Goal: Check status: Check status

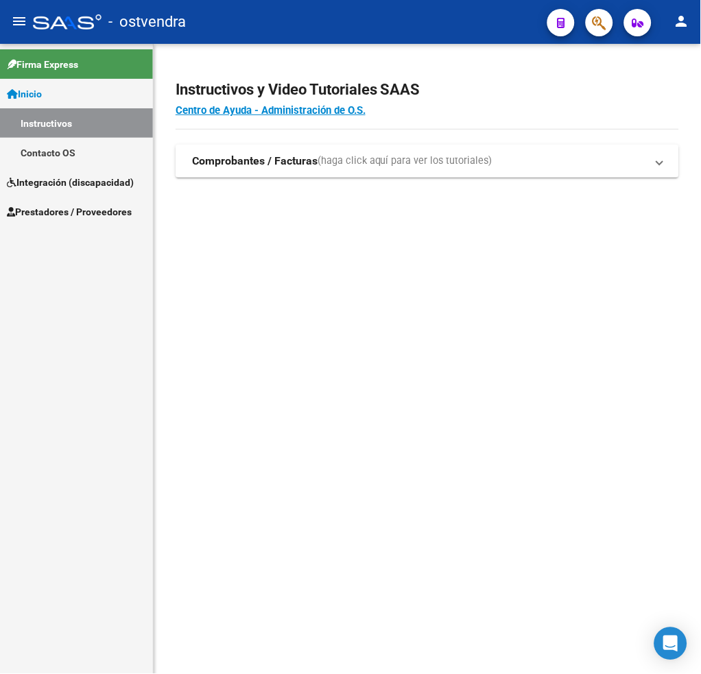
click at [94, 209] on span "Prestadores / Proveedores" at bounding box center [69, 211] width 125 height 15
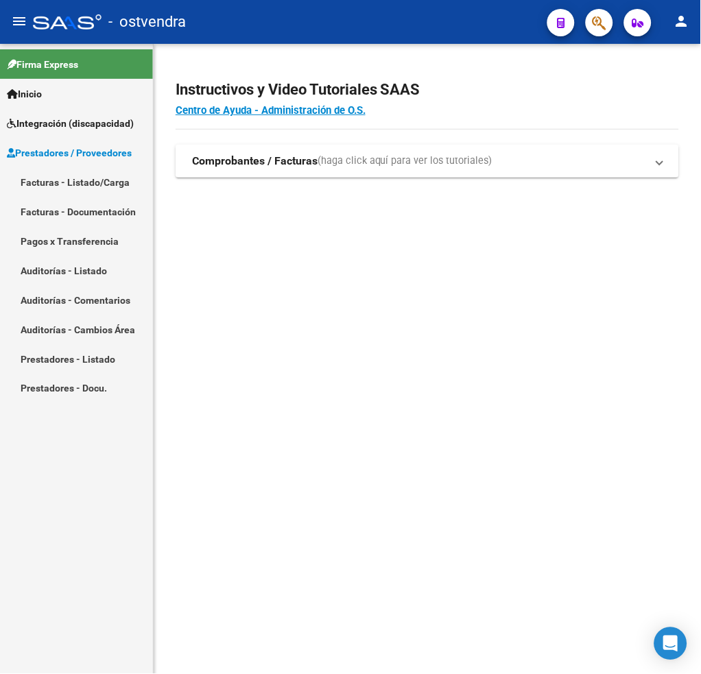
click at [58, 187] on link "Facturas - Listado/Carga" at bounding box center [76, 182] width 153 height 30
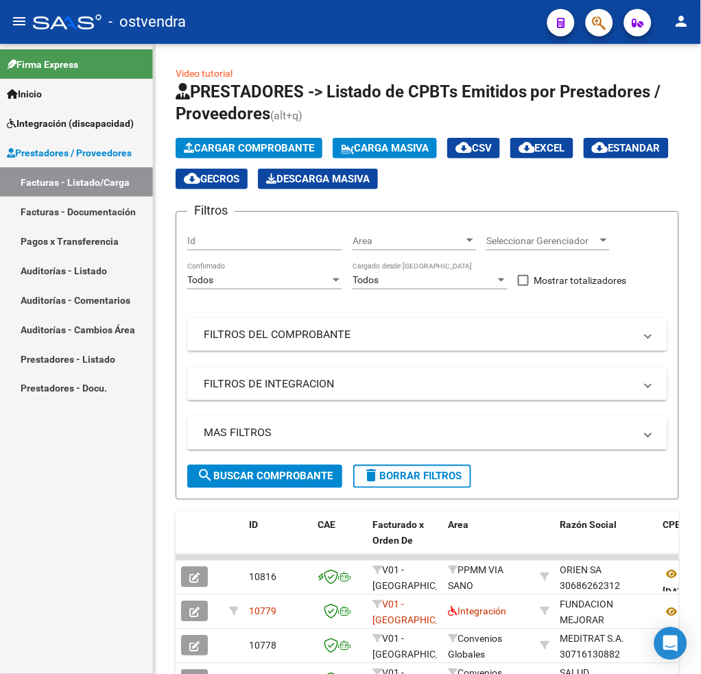
click at [309, 342] on mat-expansion-panel-header "FILTROS DEL COMPROBANTE" at bounding box center [427, 334] width 480 height 33
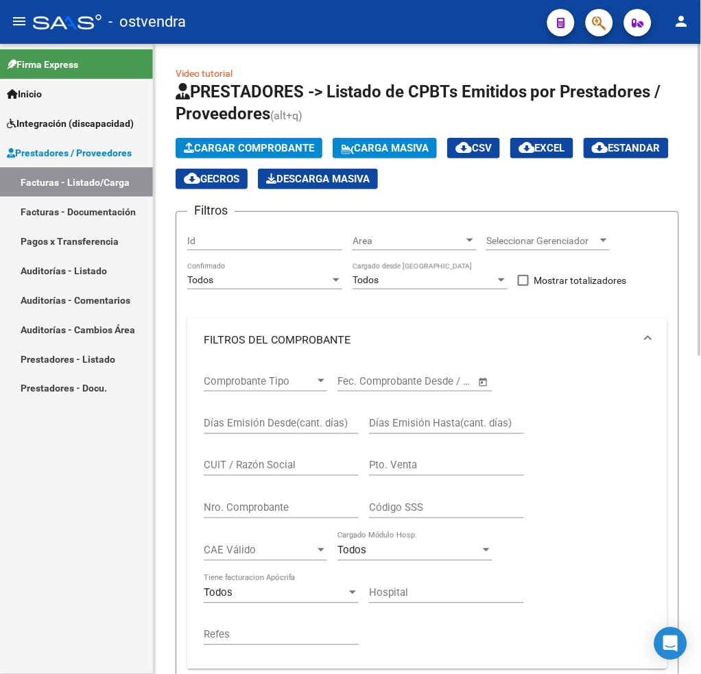
click at [291, 462] on input "CUIT / Razón Social" at bounding box center [281, 466] width 155 height 12
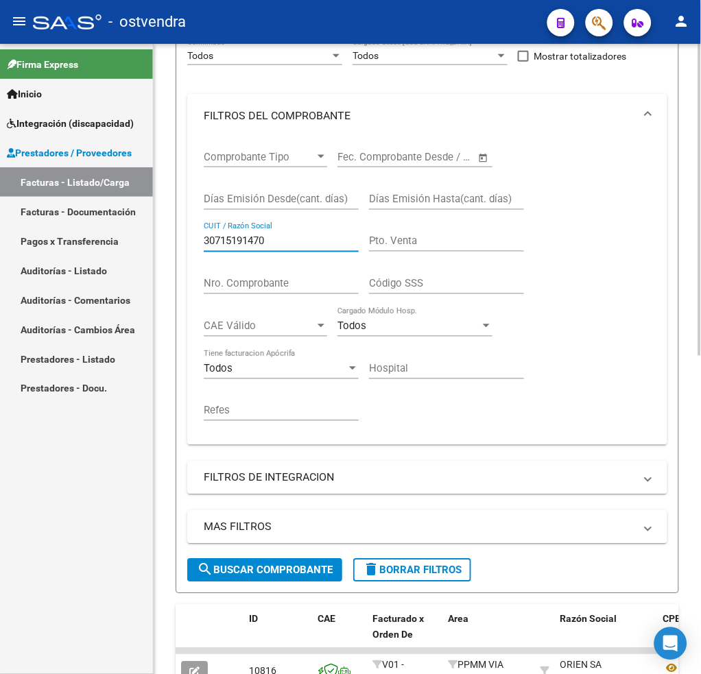
scroll to position [366, 0]
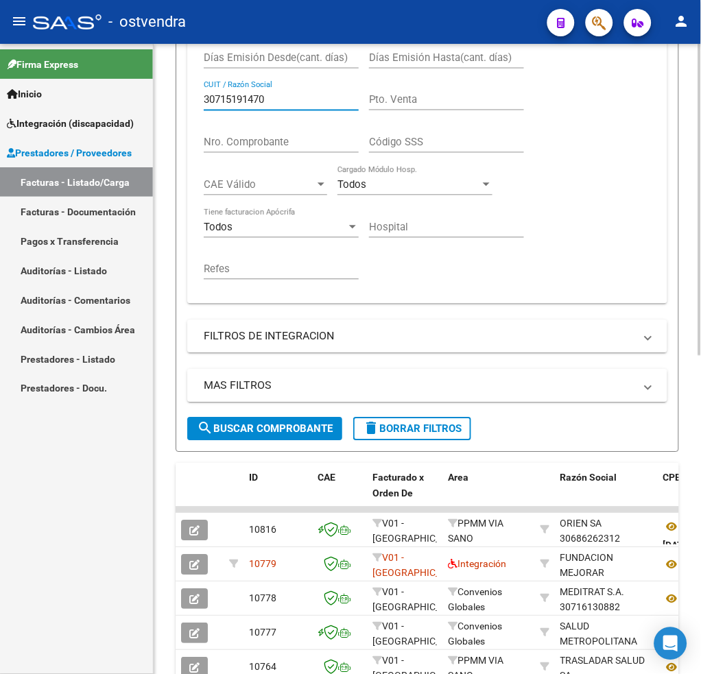
type input "30715191470"
click at [268, 434] on button "search Buscar Comprobante" at bounding box center [264, 429] width 155 height 23
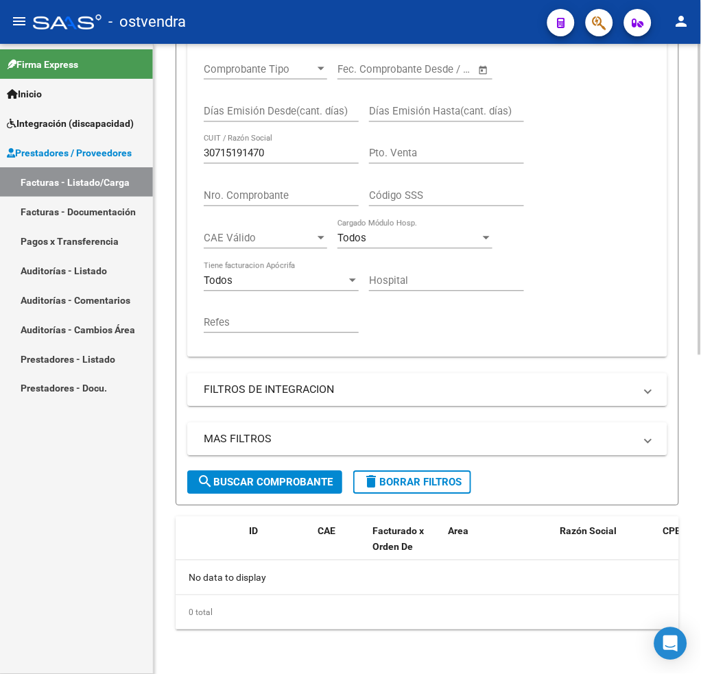
scroll to position [309, 0]
